Goal: Check status: Check status

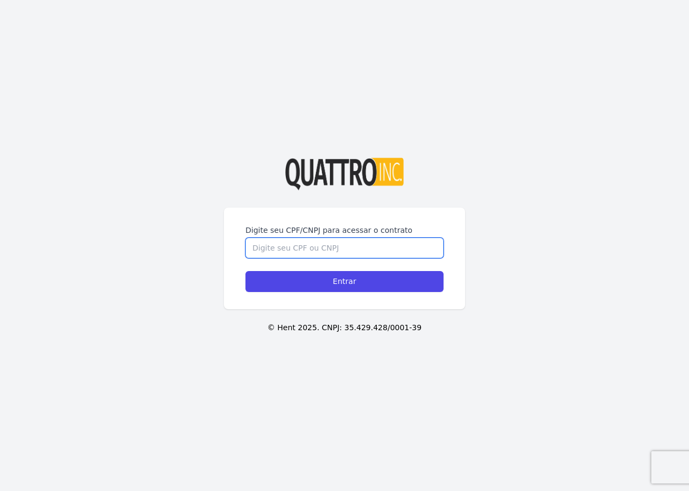
click at [310, 248] on input "Digite seu CPF/CNPJ para acessar o contrato" at bounding box center [344, 248] width 198 height 20
type input "29302665895"
click at [245, 271] on input "Entrar" at bounding box center [344, 281] width 198 height 21
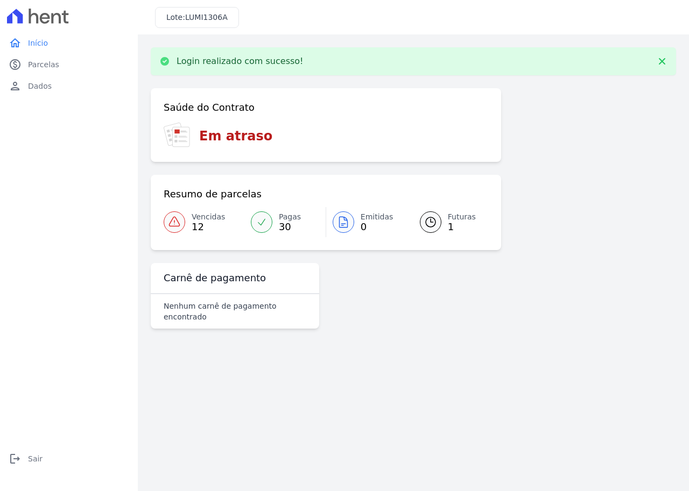
click at [264, 219] on icon at bounding box center [261, 222] width 11 height 11
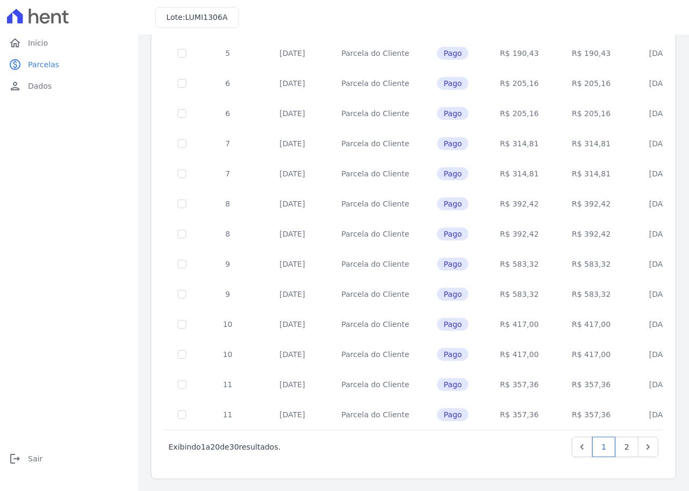
scroll to position [329, 0]
click at [616, 447] on link "2" at bounding box center [626, 446] width 23 height 20
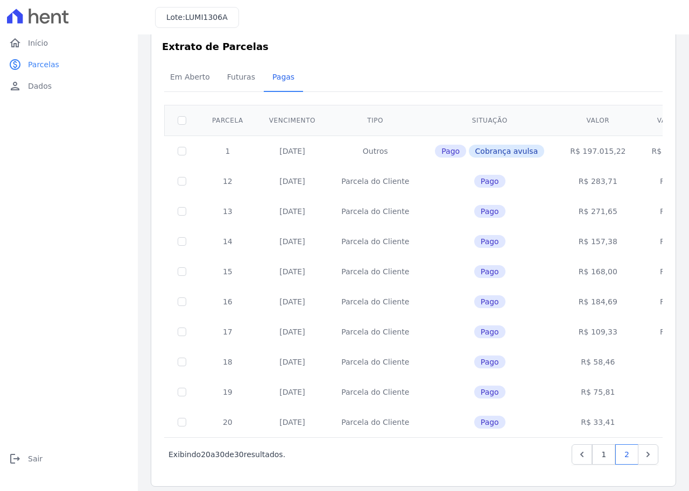
scroll to position [28, 0]
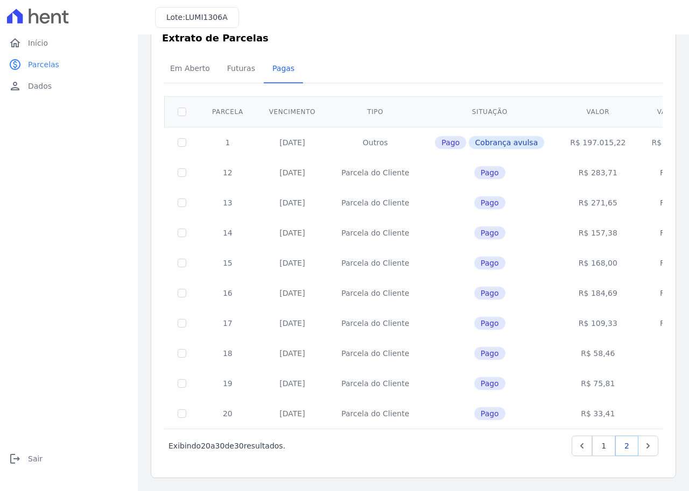
click at [618, 447] on link "2" at bounding box center [626, 446] width 23 height 20
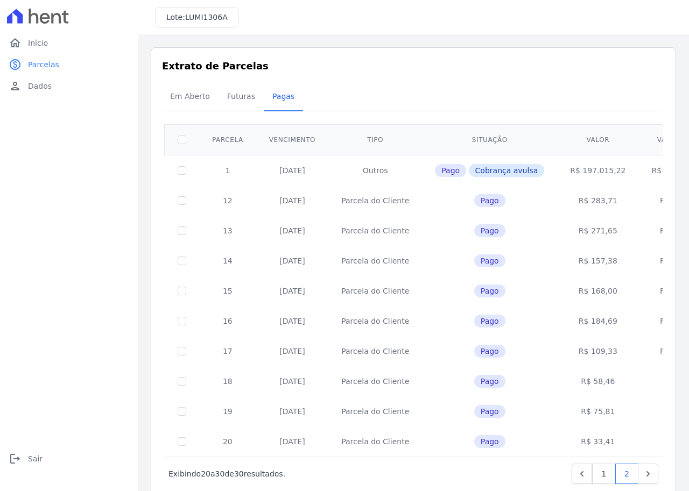
click at [641, 445] on td "R$ 33,41" at bounding box center [678, 442] width 81 height 30
click at [642, 474] on icon "Next" at bounding box center [647, 474] width 11 height 11
click at [42, 65] on span "Parcelas" at bounding box center [43, 64] width 31 height 11
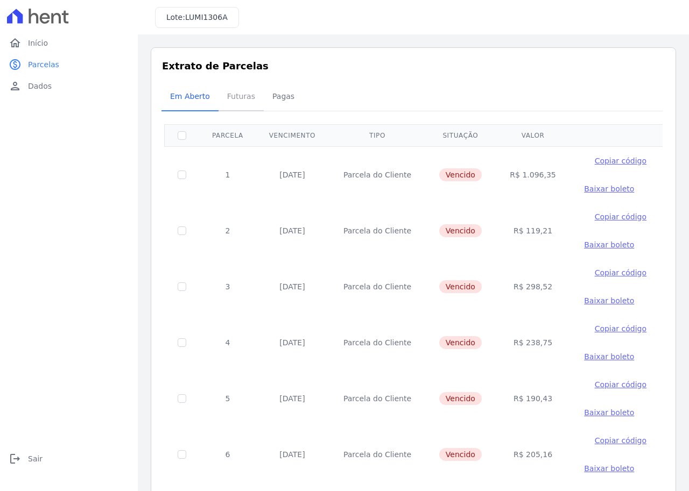
click at [237, 97] on span "Futuras" at bounding box center [241, 97] width 41 height 22
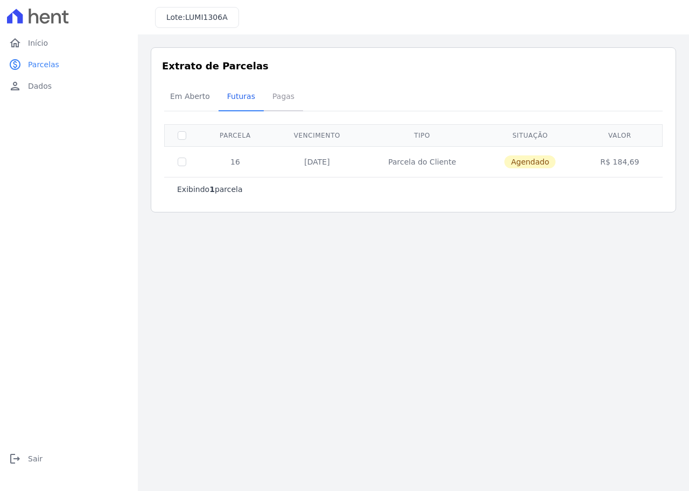
click at [278, 96] on span "Pagas" at bounding box center [283, 97] width 35 height 22
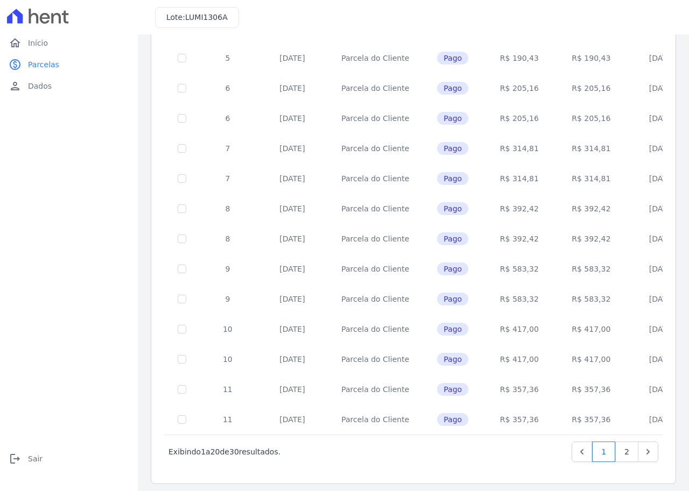
scroll to position [329, 0]
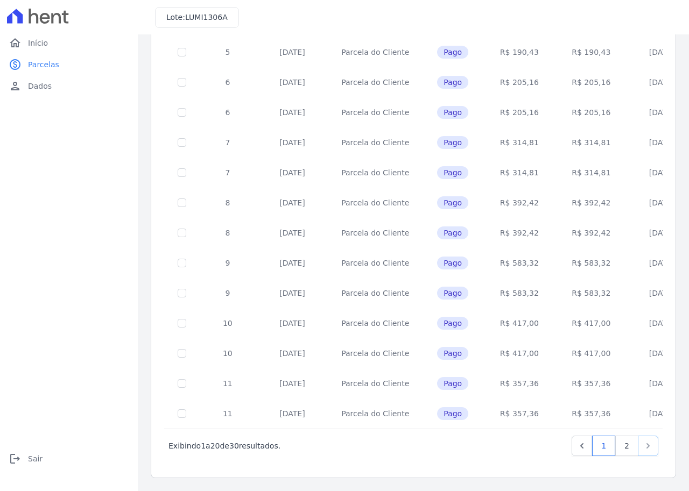
click at [642, 446] on icon "Next" at bounding box center [647, 446] width 11 height 11
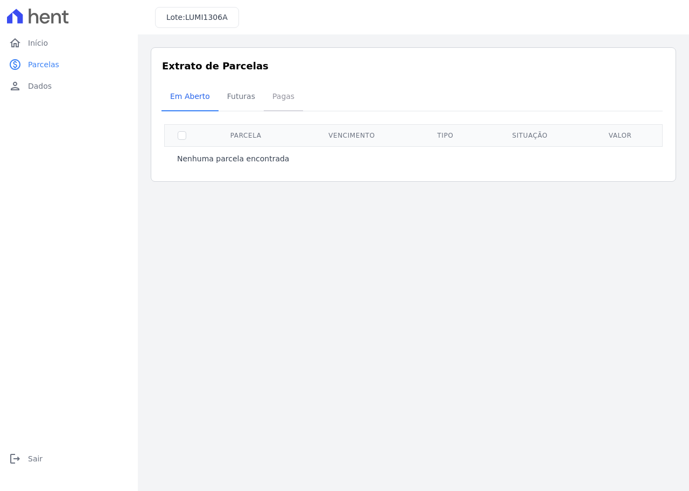
click at [274, 96] on span "Pagas" at bounding box center [283, 97] width 35 height 22
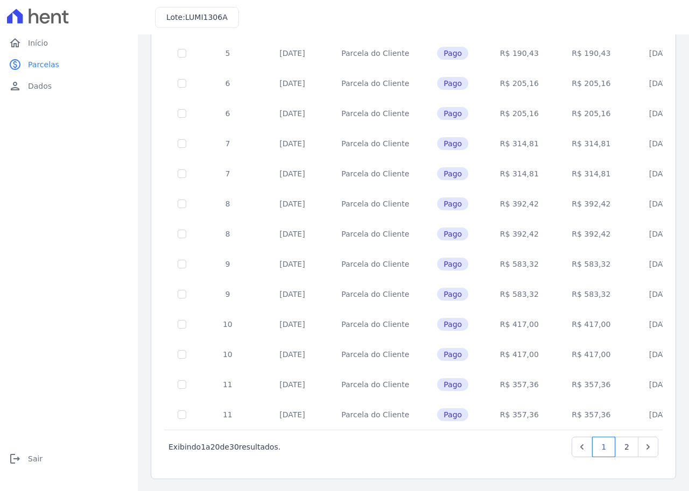
scroll to position [329, 0]
click at [618, 444] on link "2" at bounding box center [626, 446] width 23 height 20
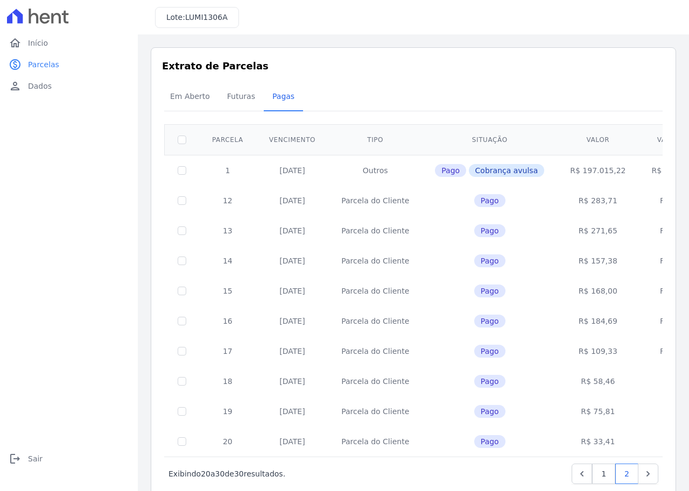
scroll to position [28, 0]
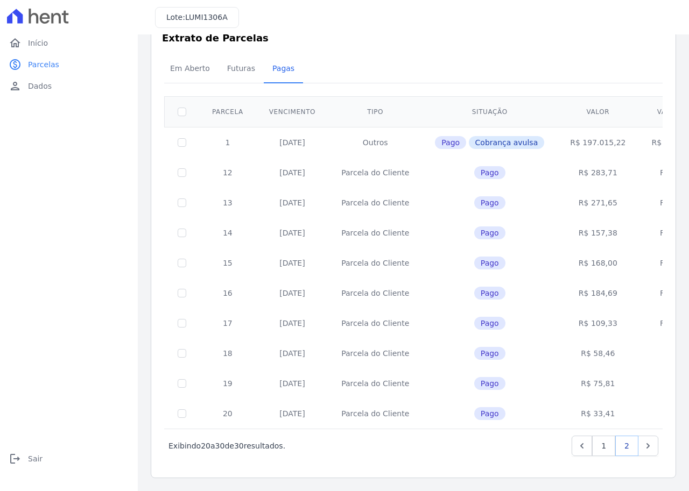
click at [619, 446] on link "2" at bounding box center [626, 446] width 23 height 20
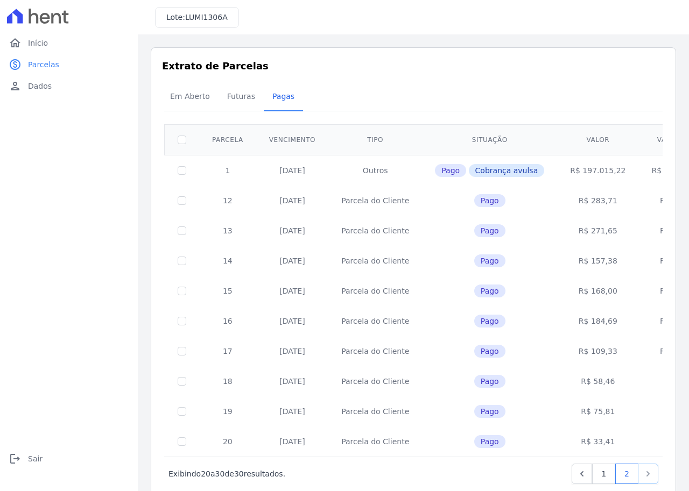
click at [642, 472] on icon "Next" at bounding box center [647, 474] width 11 height 11
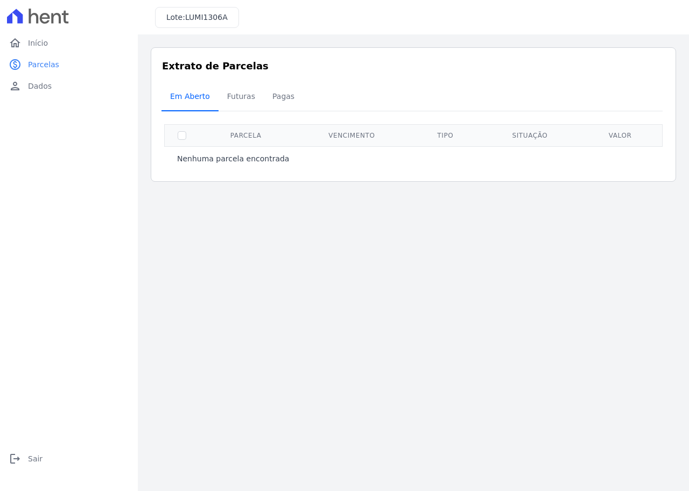
click at [186, 97] on span "Em Aberto" at bounding box center [190, 97] width 53 height 22
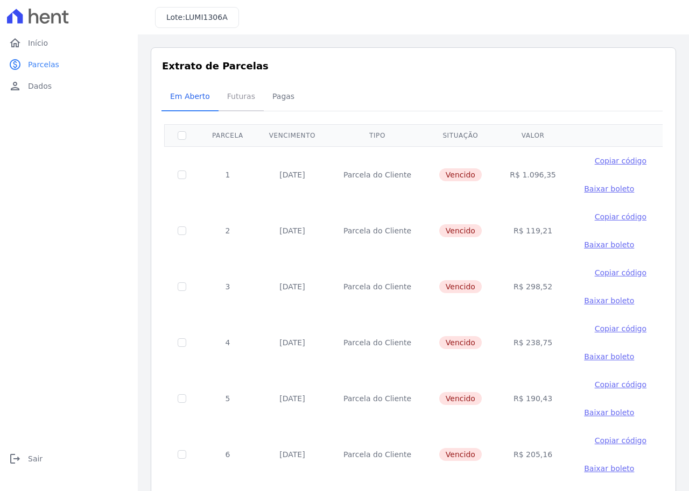
click at [226, 99] on span "Futuras" at bounding box center [241, 97] width 41 height 22
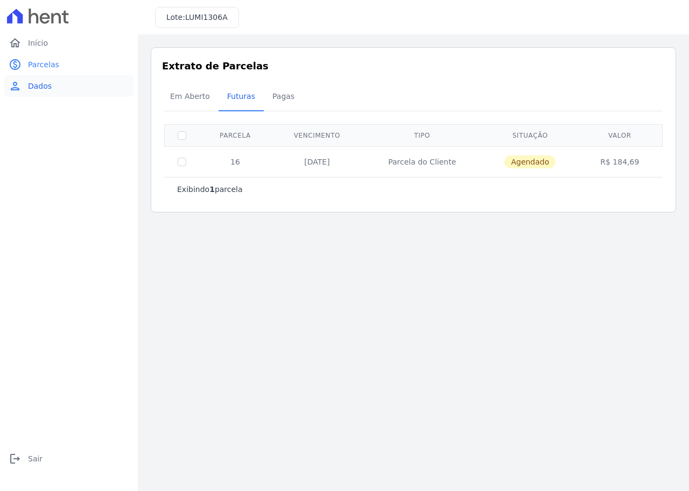
click at [42, 87] on span "Dados" at bounding box center [40, 86] width 24 height 11
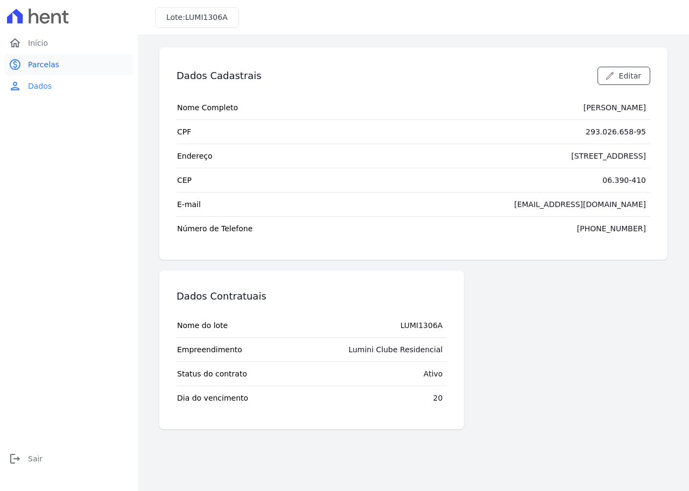
click at [44, 68] on span "Parcelas" at bounding box center [43, 64] width 31 height 11
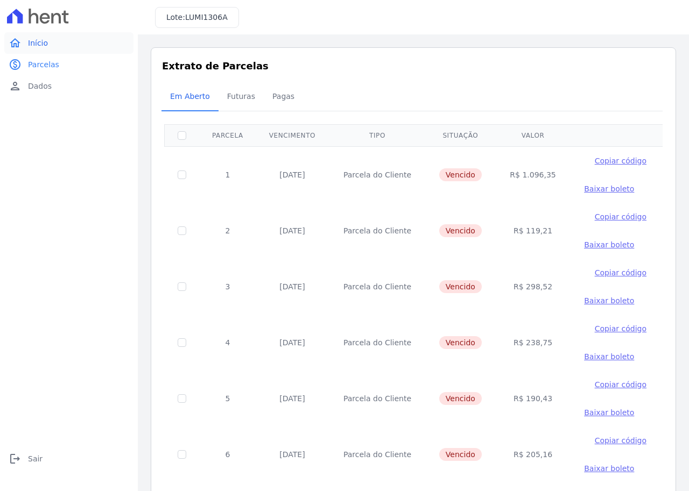
click at [39, 48] on span "Início" at bounding box center [38, 43] width 20 height 11
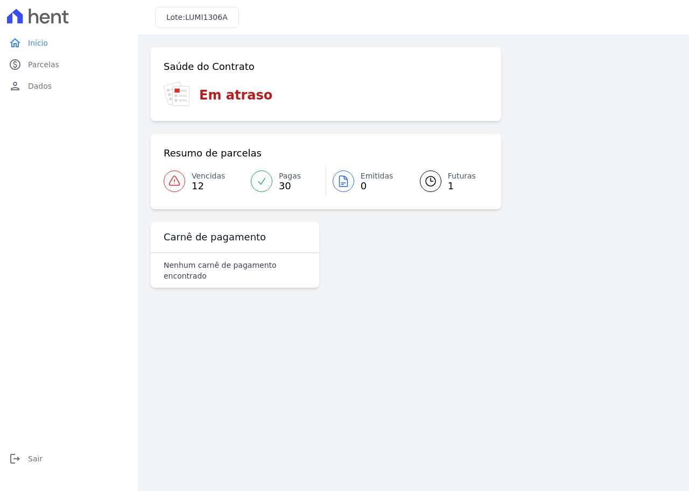
click at [269, 267] on p "Nenhum carnê de pagamento encontrado" at bounding box center [235, 271] width 143 height 22
click at [432, 183] on icon at bounding box center [430, 181] width 13 height 13
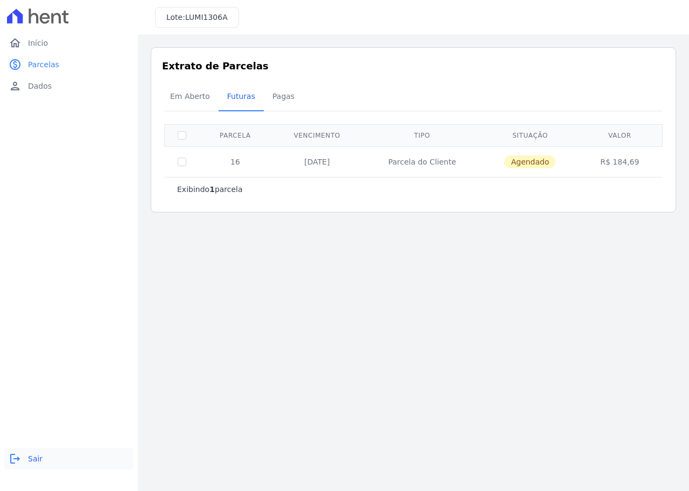
click at [36, 458] on span "Sair" at bounding box center [35, 458] width 15 height 11
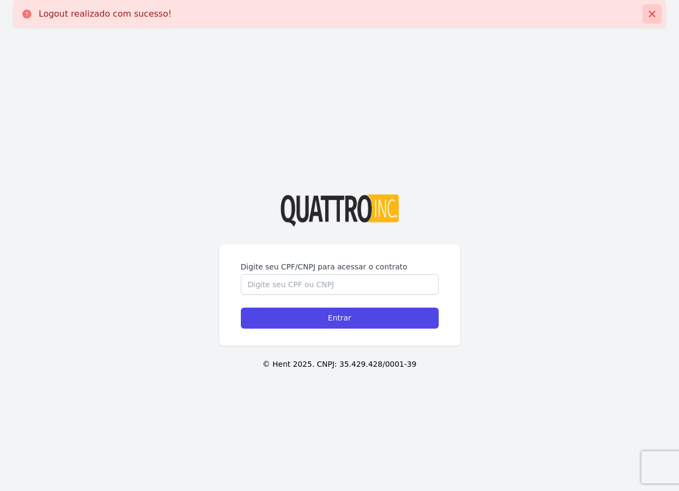
click at [654, 16] on icon at bounding box center [652, 14] width 6 height 6
